Goal: Task Accomplishment & Management: Use online tool/utility

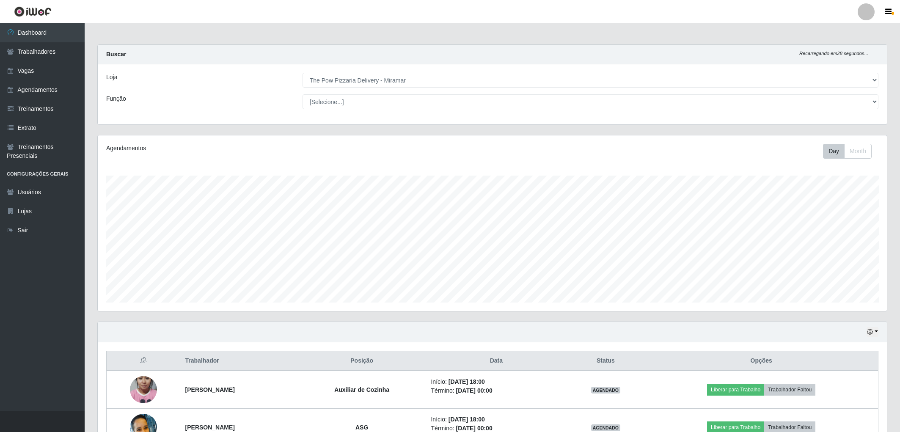
select select "322"
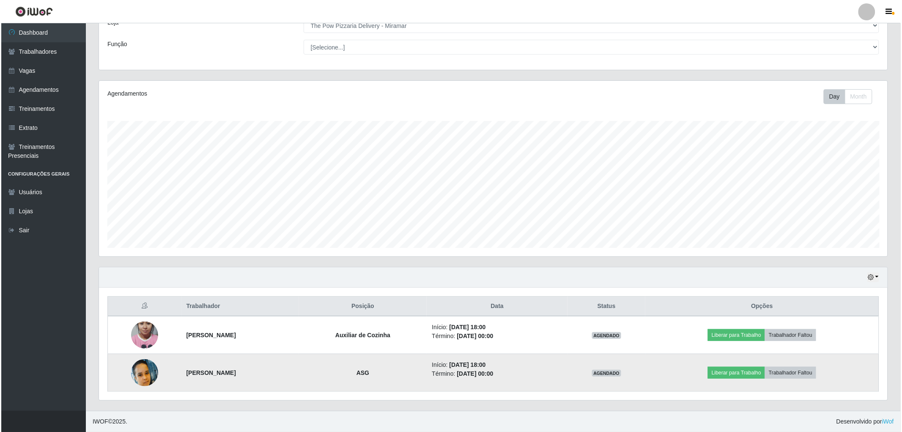
scroll to position [175, 789]
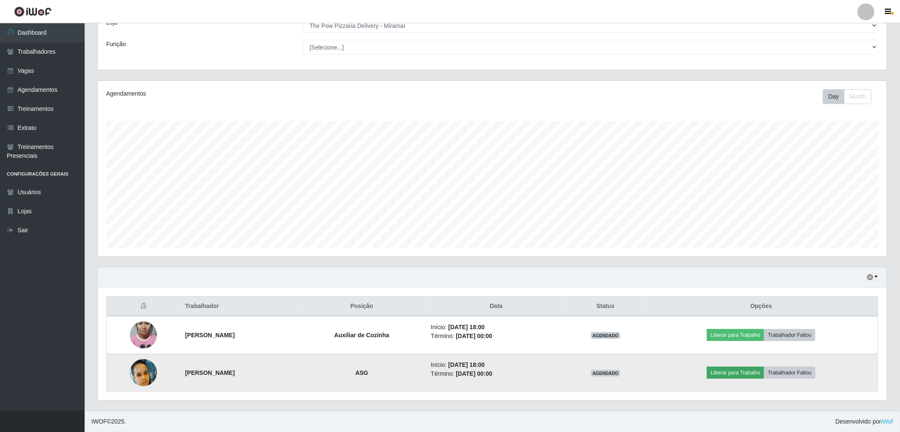
drag, startPoint x: 759, startPoint y: 362, endPoint x: 759, endPoint y: 377, distance: 15.2
click at [758, 362] on td "Liberar para Trabalho Trabalhador Faltou" at bounding box center [761, 373] width 234 height 38
click at [759, 377] on button "Liberar para Trabalho" at bounding box center [735, 373] width 57 height 12
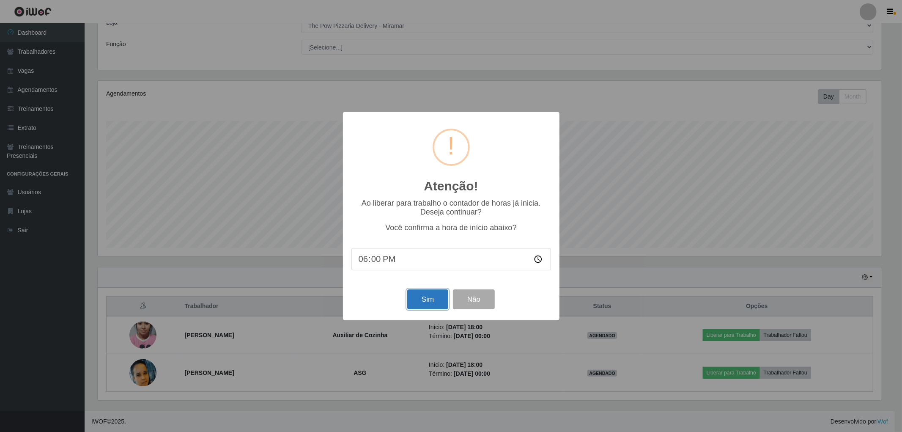
click at [428, 297] on button "Sim" at bounding box center [427, 299] width 41 height 20
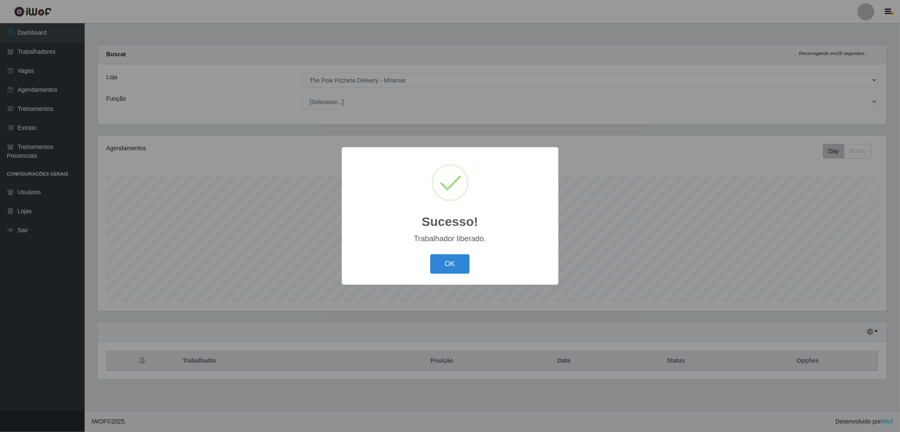
scroll to position [175, 791]
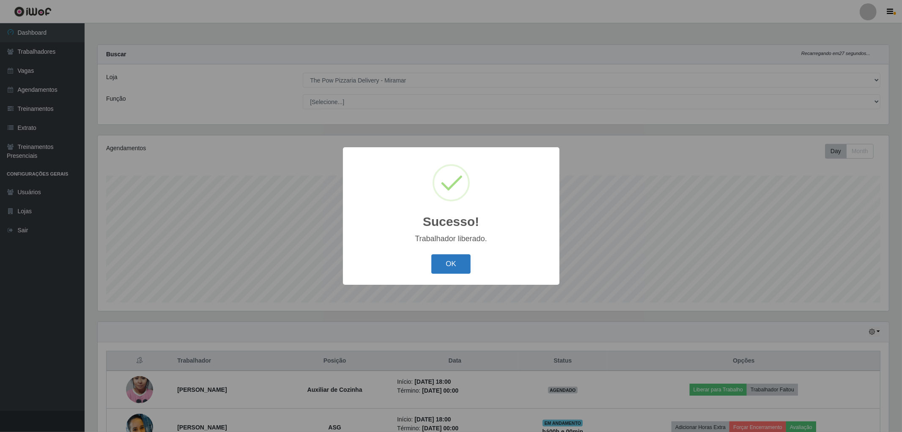
click at [454, 264] on button "OK" at bounding box center [450, 264] width 39 height 20
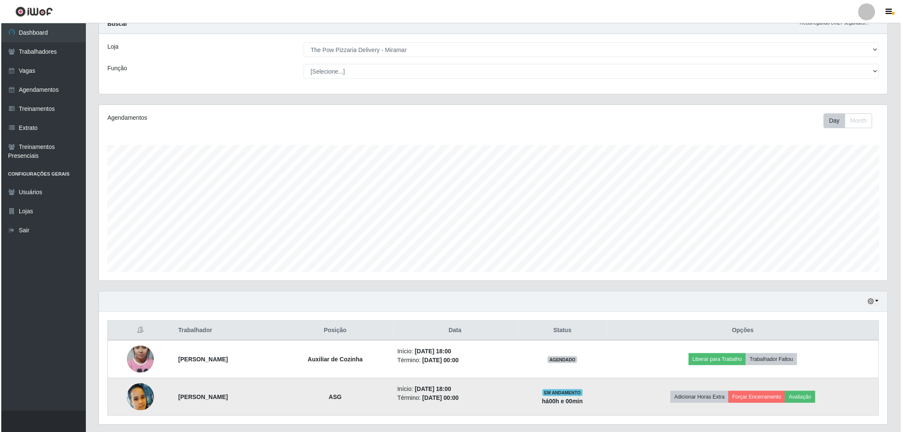
scroll to position [55, 0]
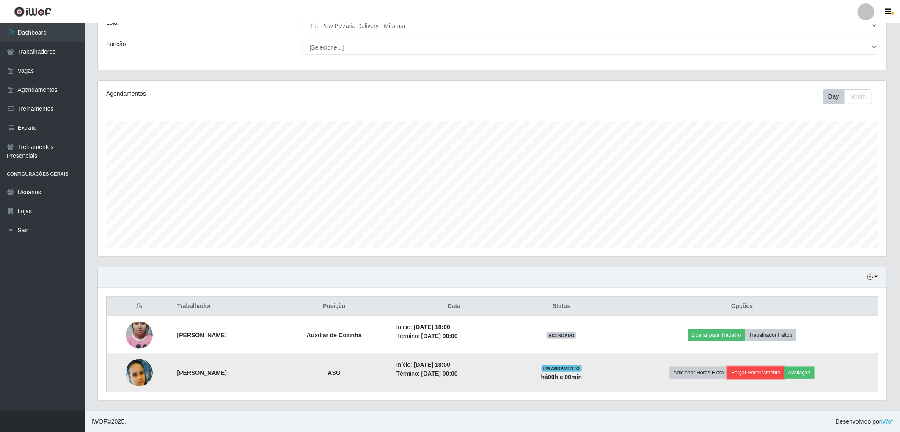
click at [772, 374] on button "Forçar Encerramento" at bounding box center [756, 373] width 57 height 12
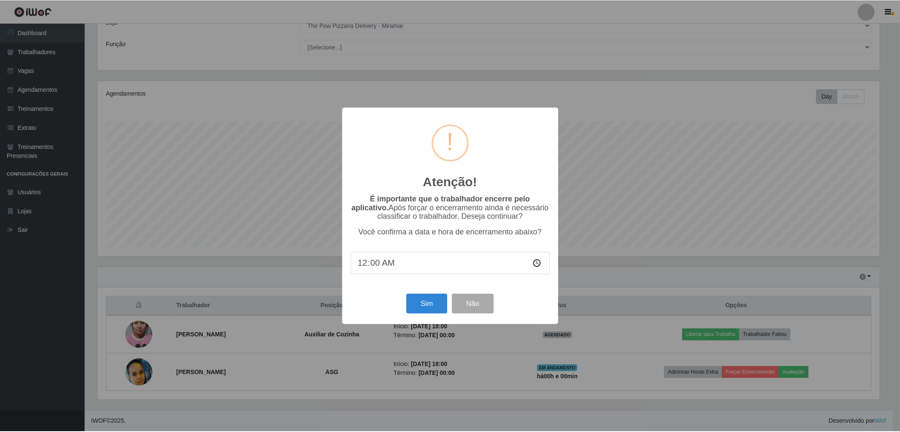
scroll to position [175, 784]
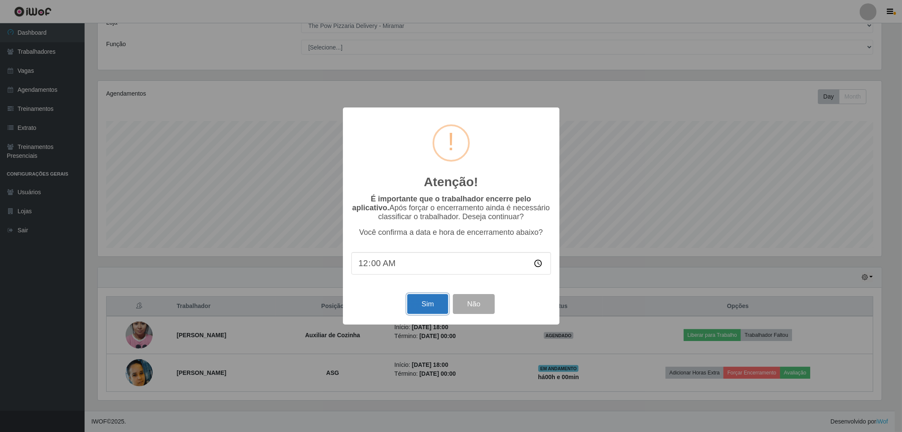
click at [421, 298] on button "Sim" at bounding box center [427, 304] width 41 height 20
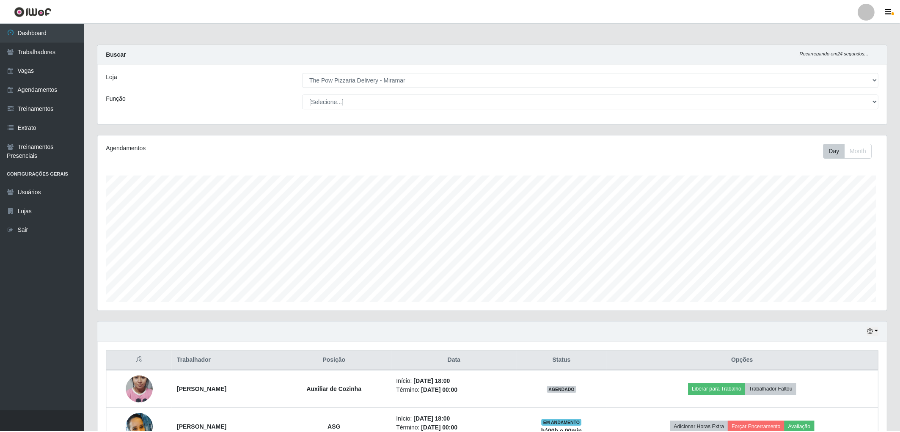
scroll to position [175, 791]
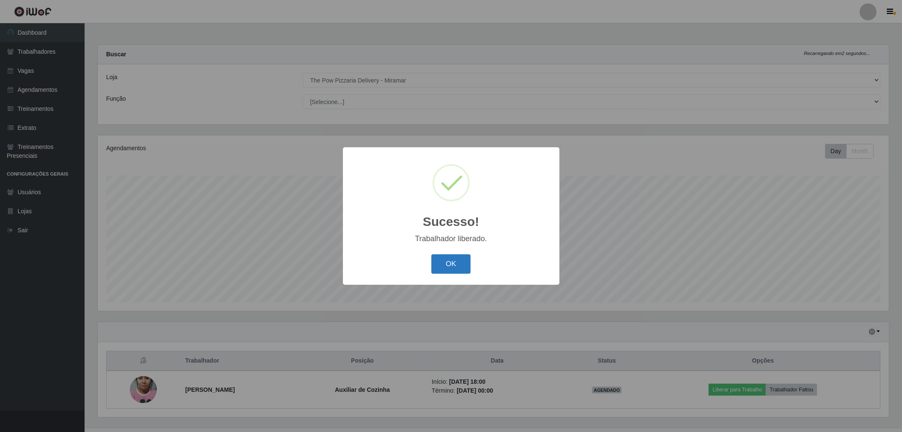
click at [456, 268] on button "OK" at bounding box center [450, 264] width 39 height 20
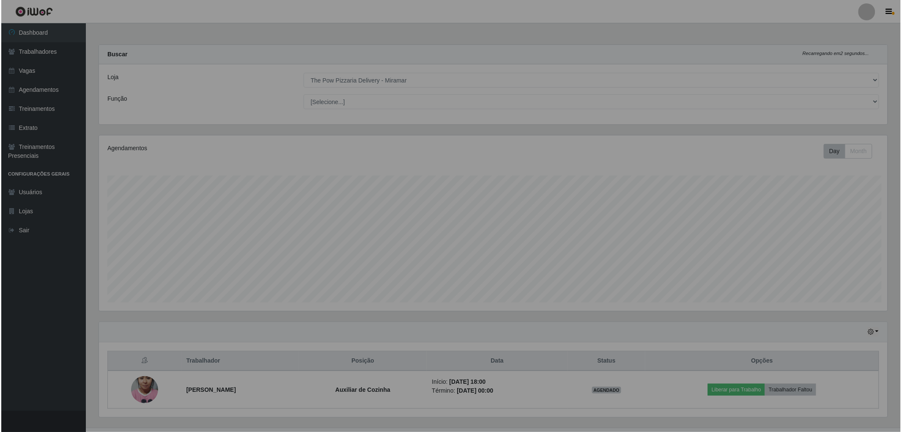
scroll to position [422855, 422242]
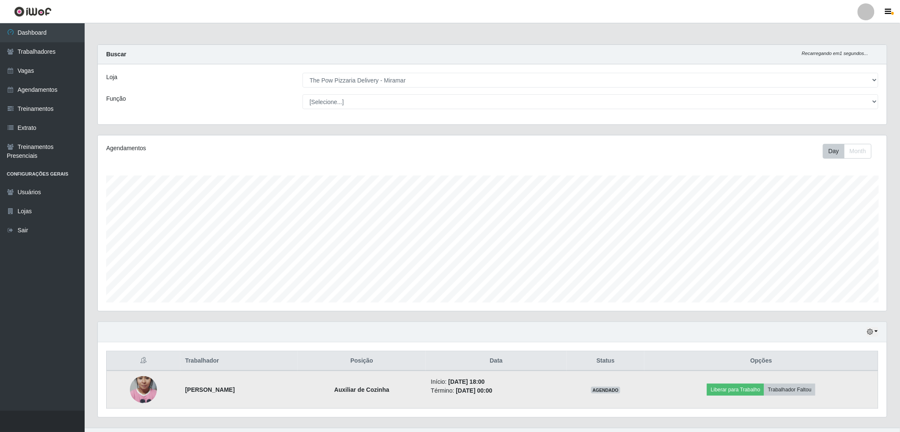
click at [742, 399] on td "Liberar para Trabalho Trabalhador Faltou" at bounding box center [761, 390] width 234 height 38
click at [742, 390] on button "Liberar para Trabalho" at bounding box center [735, 390] width 57 height 12
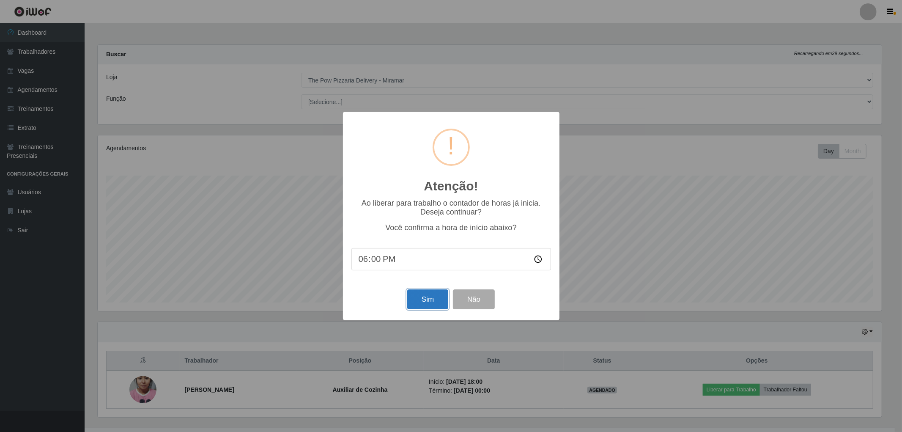
click at [433, 307] on button "Sim" at bounding box center [427, 299] width 41 height 20
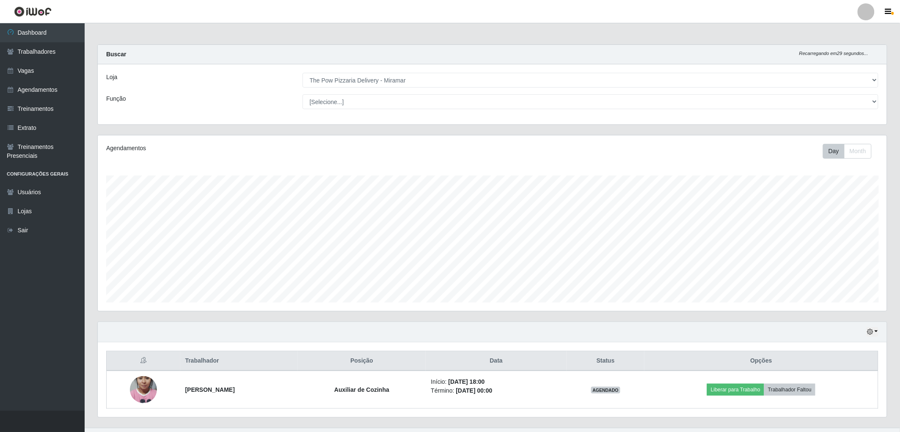
scroll to position [175, 791]
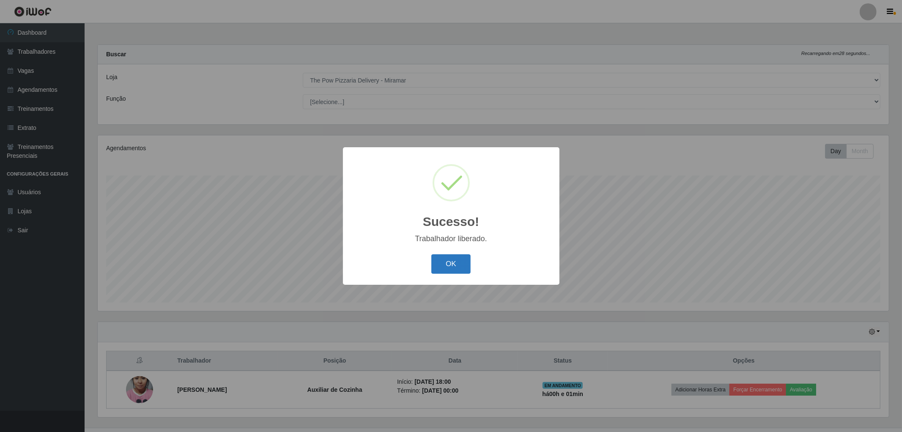
click at [446, 266] on button "OK" at bounding box center [450, 264] width 39 height 20
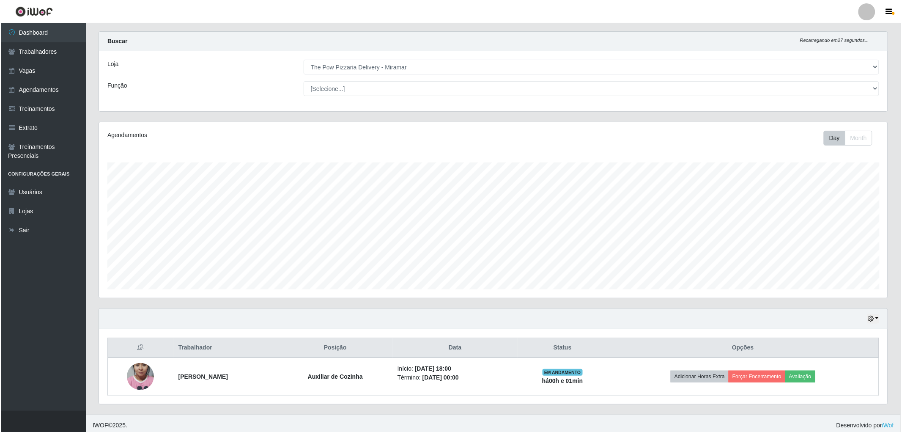
scroll to position [17, 0]
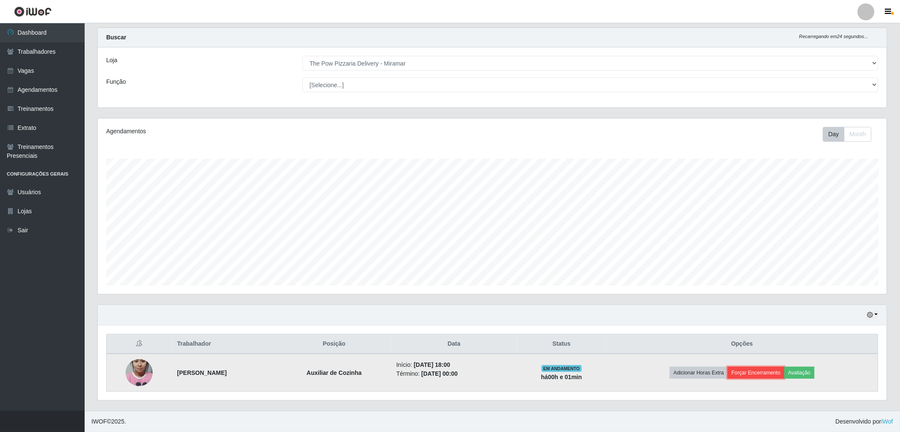
click at [759, 375] on button "Forçar Encerramento" at bounding box center [756, 373] width 57 height 12
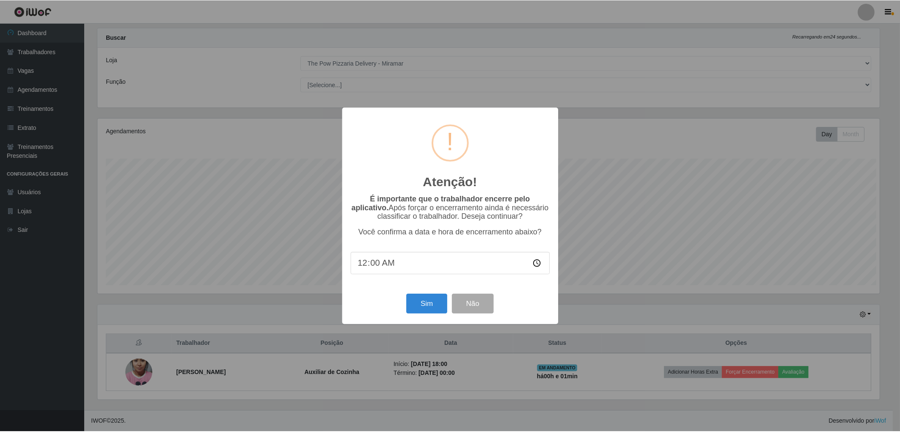
scroll to position [175, 784]
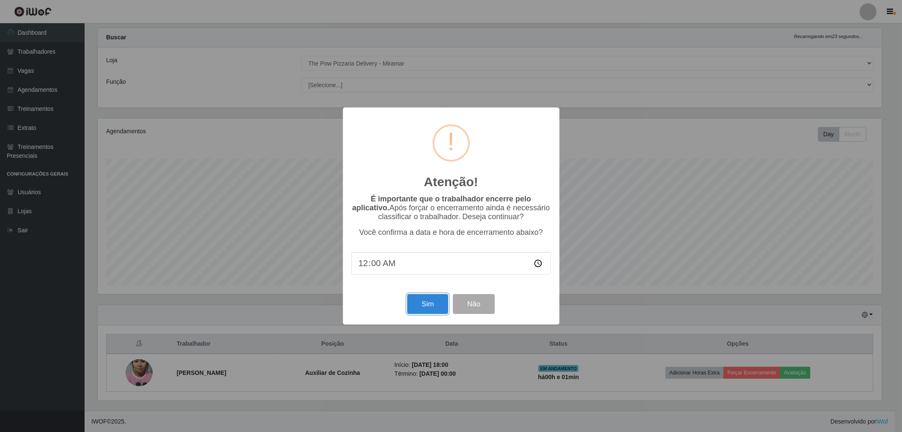
click at [414, 311] on button "Sim" at bounding box center [427, 304] width 41 height 20
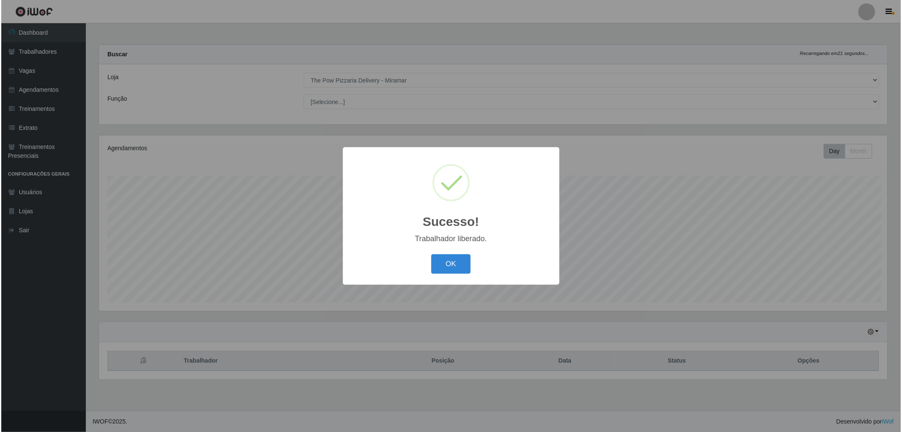
scroll to position [175, 791]
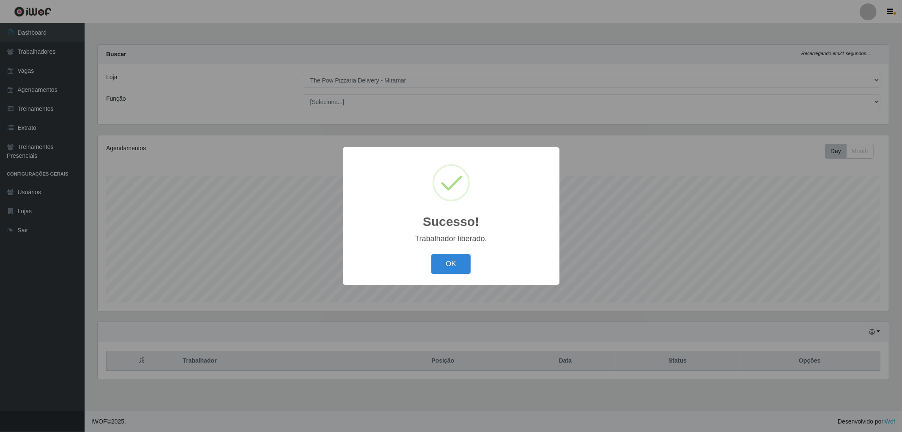
click at [335, 44] on div "Sucesso! × Trabalhador liberado. OK Cancel" at bounding box center [451, 216] width 902 height 432
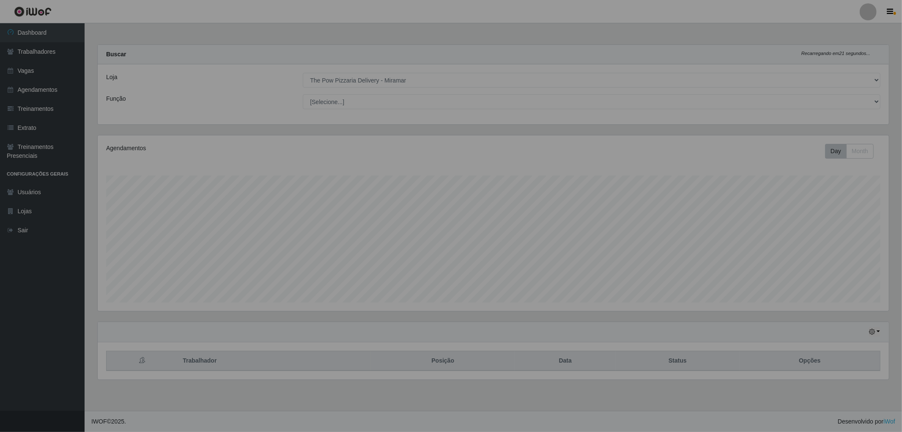
click at [332, 46] on div "Sucesso! × Trabalhador liberado. OK Cancel" at bounding box center [451, 216] width 902 height 432
